Goal: Communication & Community: Answer question/provide support

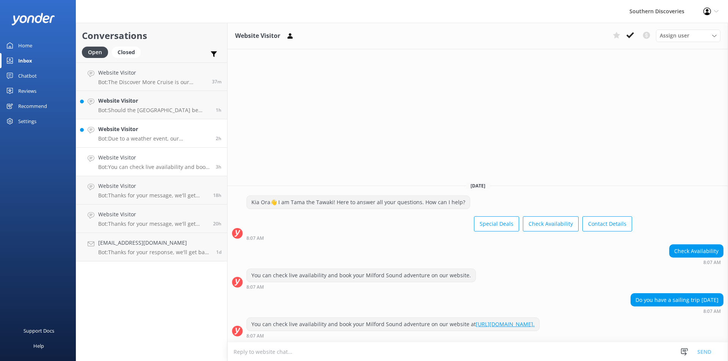
click at [154, 129] on h4 "Website Visitor" at bounding box center [154, 129] width 112 height 8
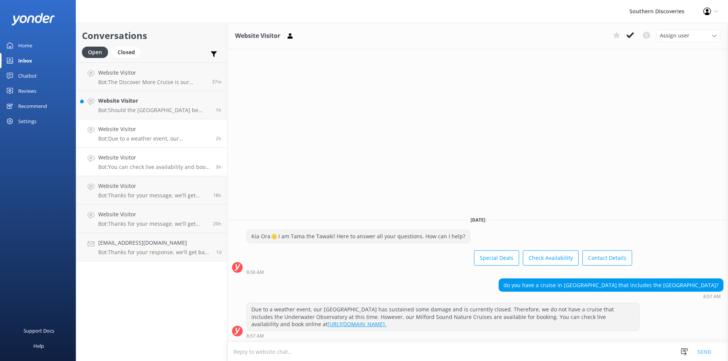
click at [148, 159] on h4 "Website Visitor" at bounding box center [154, 158] width 112 height 8
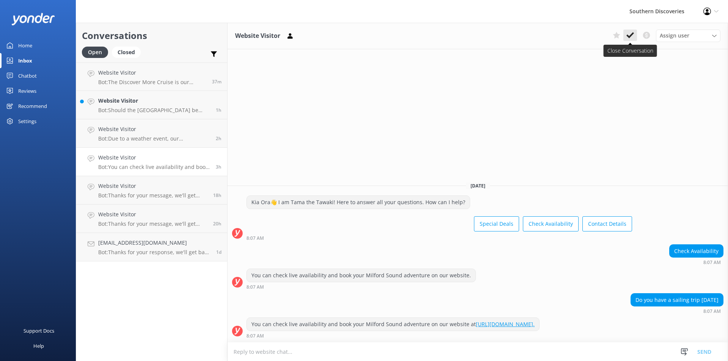
click at [630, 33] on icon at bounding box center [631, 35] width 8 height 8
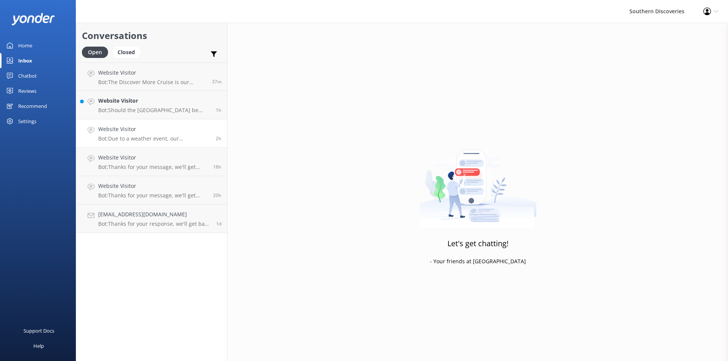
click at [137, 138] on p "Bot: Due to a weather event, our Underwater Observatory has sustained some dama…" at bounding box center [154, 138] width 112 height 7
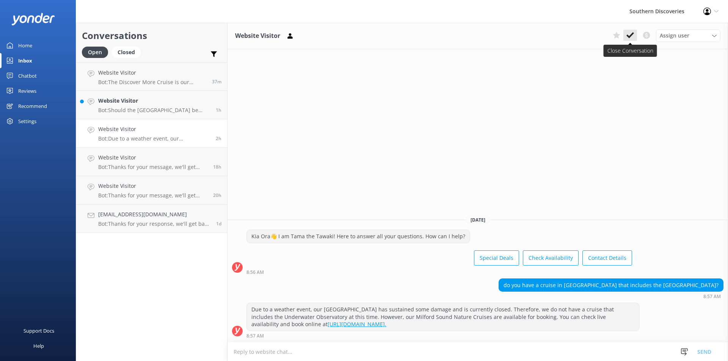
click at [627, 34] on icon at bounding box center [631, 35] width 8 height 8
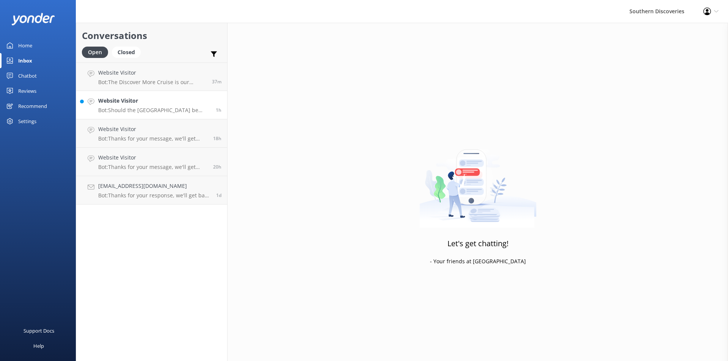
click at [127, 104] on h4 "Website Visitor" at bounding box center [154, 101] width 112 height 8
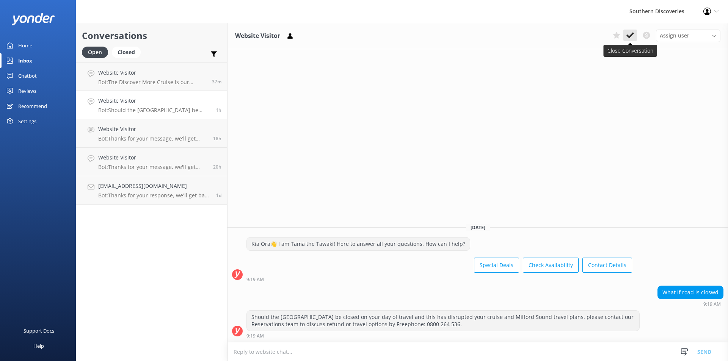
click at [631, 40] on button at bounding box center [631, 35] width 14 height 11
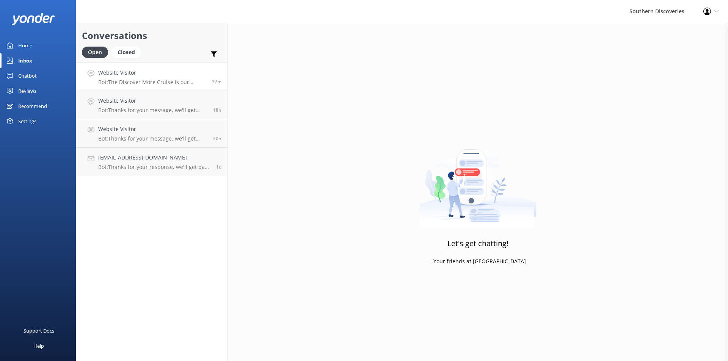
click at [166, 69] on h4 "Website Visitor" at bounding box center [152, 73] width 108 height 8
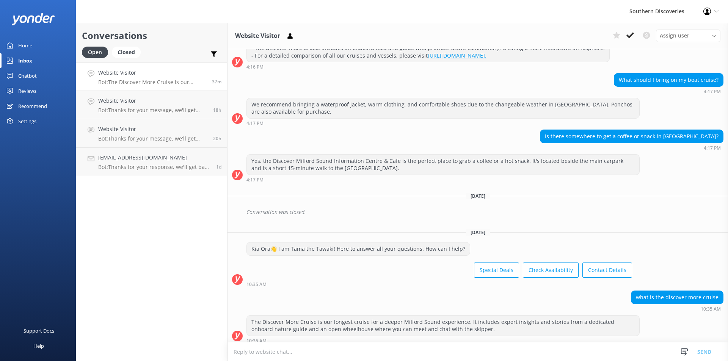
scroll to position [806, 0]
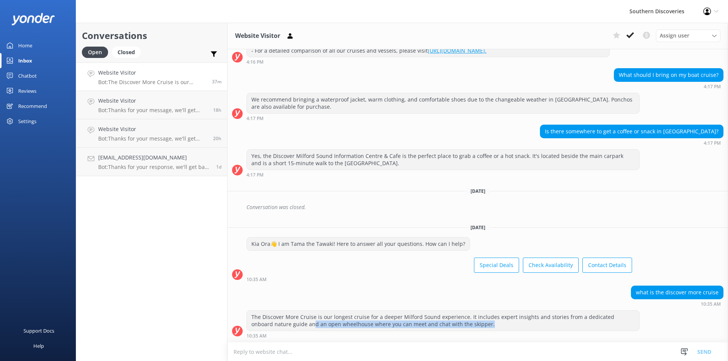
drag, startPoint x: 480, startPoint y: 324, endPoint x: 291, endPoint y: 324, distance: 188.9
click at [291, 324] on div "The Discover More Cruise is our longest cruise for a deeper Milford Sound exper…" at bounding box center [443, 321] width 393 height 20
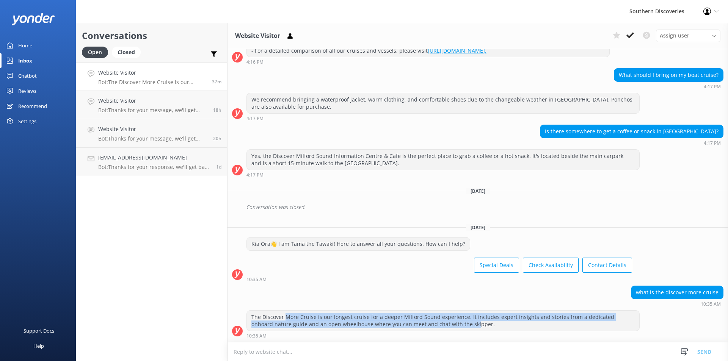
drag, startPoint x: 287, startPoint y: 319, endPoint x: 452, endPoint y: 328, distance: 166.0
click at [452, 328] on div "The Discover More Cruise is our longest cruise for a deeper Milford Sound exper…" at bounding box center [443, 321] width 393 height 20
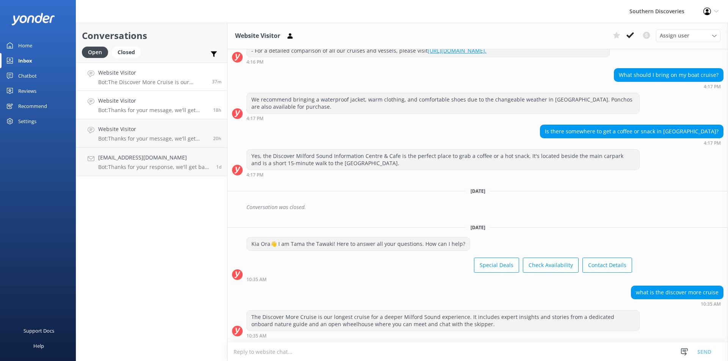
click at [120, 109] on p "Bot: Thanks for your message, we'll get back to you as soon as we can. You're a…" at bounding box center [152, 110] width 109 height 7
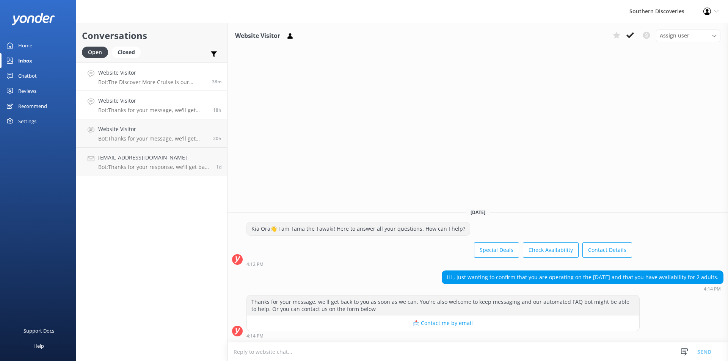
click at [127, 76] on h4 "Website Visitor" at bounding box center [152, 73] width 108 height 8
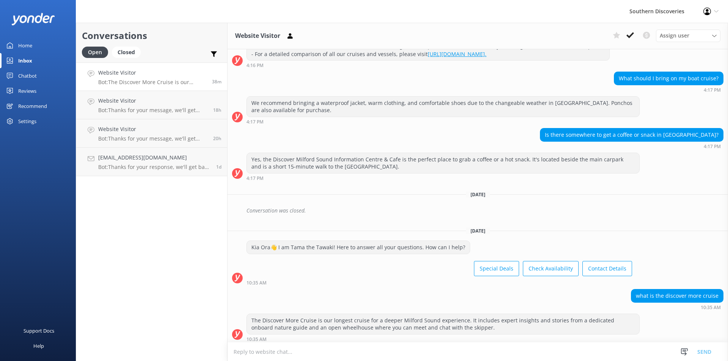
scroll to position [806, 0]
